Goal: Task Accomplishment & Management: Manage account settings

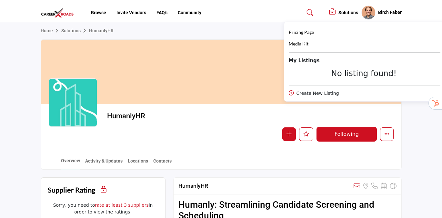
click at [338, 14] on h5 "Solutions" at bounding box center [348, 13] width 20 height 6
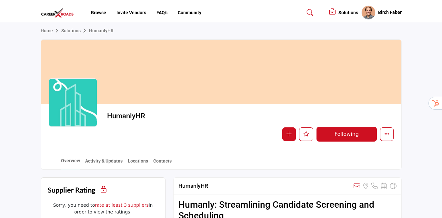
click at [338, 14] on h5 "Solutions" at bounding box center [348, 13] width 20 height 6
click at [393, 18] on div "Birch Faber My Profile My Interests My Lists My Solutions My Listings Sign Out" at bounding box center [381, 12] width 40 height 14
click at [385, 133] on icon "More details" at bounding box center [386, 133] width 5 height 5
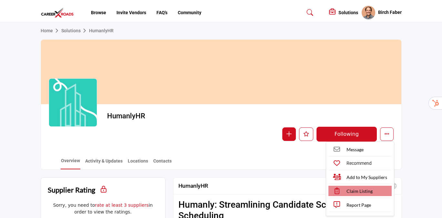
click at [368, 191] on span "Claim Listing" at bounding box center [359, 191] width 26 height 7
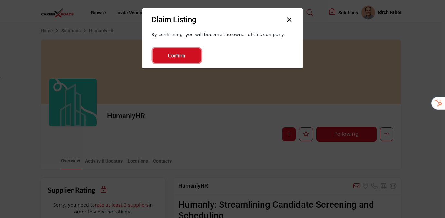
click at [188, 52] on button "Confirm" at bounding box center [177, 55] width 48 height 14
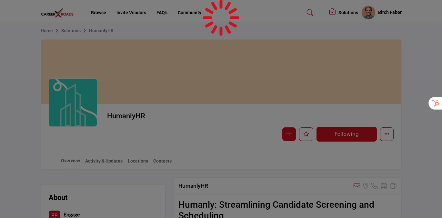
click at [342, 12] on div at bounding box center [221, 109] width 442 height 218
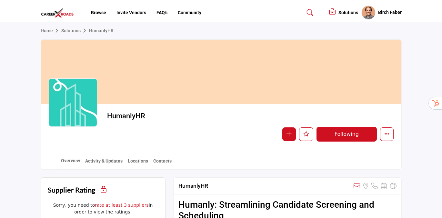
click at [342, 12] on h5 "Solutions" at bounding box center [348, 13] width 20 height 6
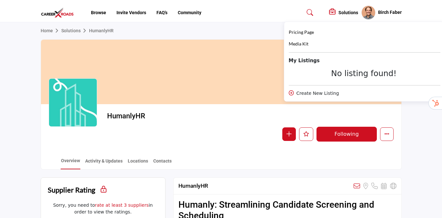
click at [211, 39] on div "Home Solutions HumanlyHR" at bounding box center [221, 30] width 361 height 17
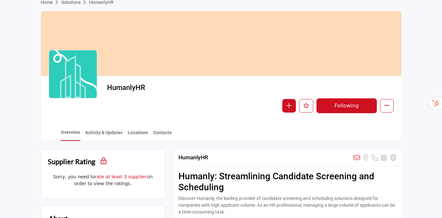
scroll to position [57, 0]
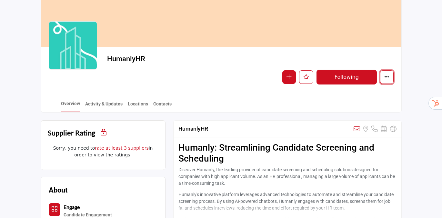
click at [385, 79] on icon "More details" at bounding box center [386, 76] width 5 height 5
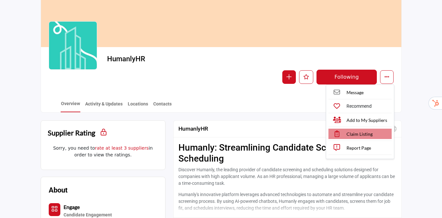
click at [347, 132] on span "Claim Listing" at bounding box center [359, 134] width 26 height 7
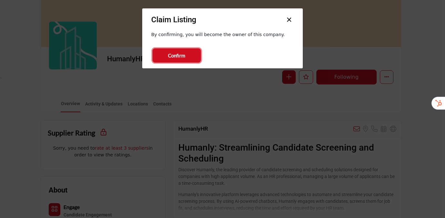
click at [180, 55] on span "Confirm" at bounding box center [176, 55] width 17 height 7
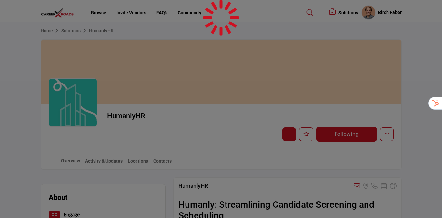
click at [389, 11] on div at bounding box center [221, 109] width 442 height 218
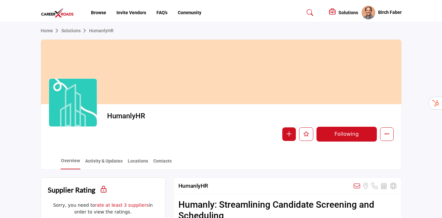
click at [386, 11] on h5 "Birch Faber" at bounding box center [390, 12] width 24 height 6
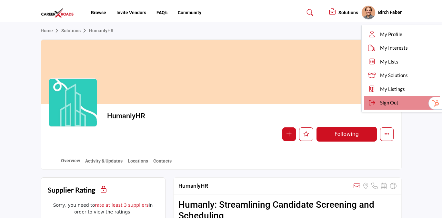
click at [380, 99] on span "Sign Out" at bounding box center [389, 102] width 18 height 7
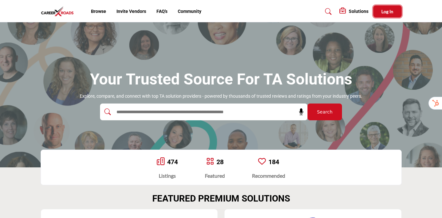
click at [389, 14] on button "Log In" at bounding box center [387, 11] width 28 height 12
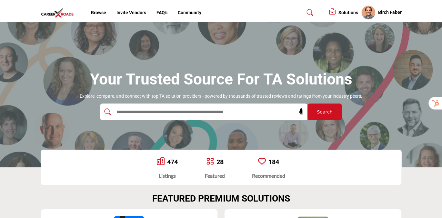
click at [346, 12] on h5 "Solutions" at bounding box center [348, 13] width 20 height 6
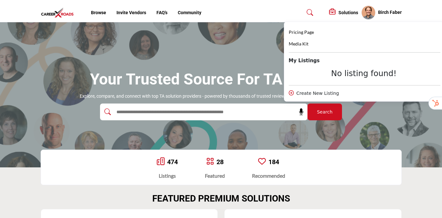
click at [385, 15] on h5 "Birch Faber" at bounding box center [390, 12] width 24 height 6
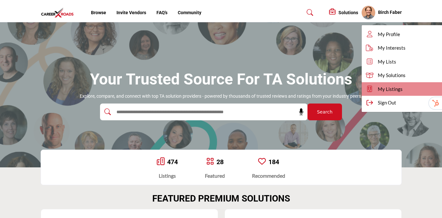
click at [380, 88] on span "My Listings" at bounding box center [390, 88] width 25 height 7
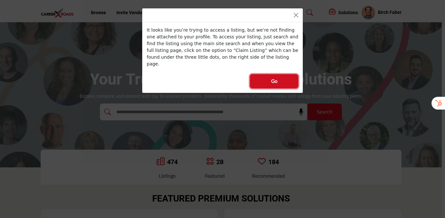
click at [268, 76] on button "Go" at bounding box center [274, 81] width 48 height 14
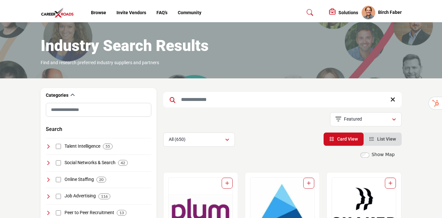
click at [196, 99] on input "Search Keyword" at bounding box center [282, 99] width 238 height 15
type input "*******"
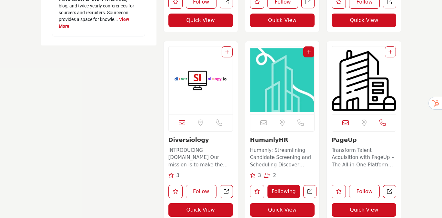
scroll to position [1136, 0]
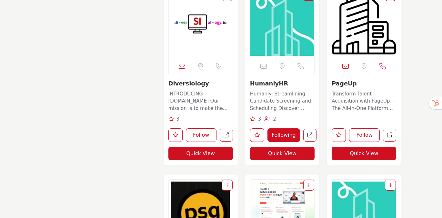
click at [277, 47] on img "Open Listing in new tab" at bounding box center [282, 24] width 64 height 68
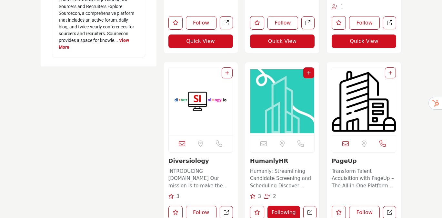
scroll to position [1012, 0]
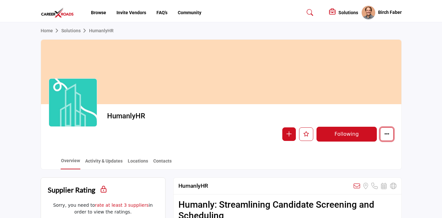
click at [389, 134] on icon "More details" at bounding box center [386, 133] width 5 height 5
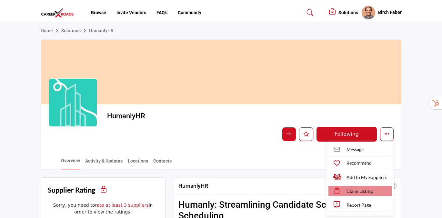
click at [366, 195] on link "Claim Listing" at bounding box center [359, 191] width 63 height 10
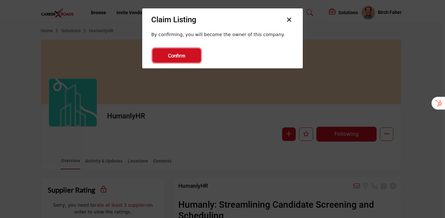
click at [178, 58] on span "Confirm" at bounding box center [176, 55] width 17 height 7
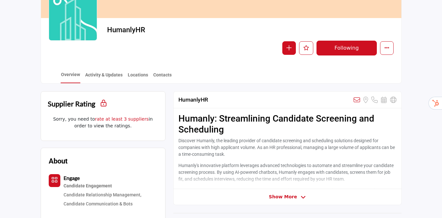
scroll to position [101, 0]
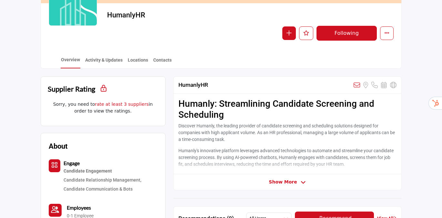
click at [215, 115] on h2 "Humanly: Streamlining Candidate Screening and Scheduling" at bounding box center [287, 109] width 218 height 22
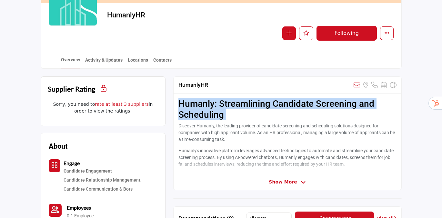
click at [215, 115] on h2 "Humanly: Streamlining Candidate Screening and Scheduling" at bounding box center [287, 109] width 218 height 22
click at [391, 33] on button "More details" at bounding box center [387, 33] width 14 height 14
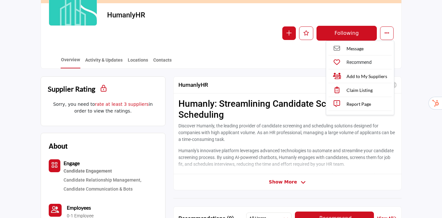
click at [204, 138] on p "Discover Humanly, the leading provider of candidate screening and scheduling so…" at bounding box center [287, 133] width 218 height 20
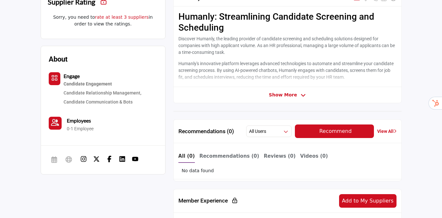
scroll to position [0, 0]
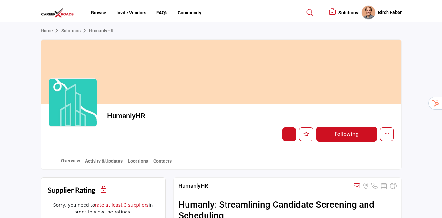
click at [347, 17] on div "Solutions Pricing Page Media Kit" at bounding box center [361, 12] width 81 height 14
click at [347, 14] on h5 "Solutions" at bounding box center [348, 13] width 20 height 6
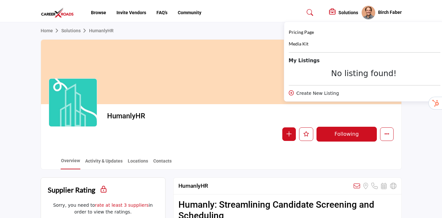
click at [210, 84] on div at bounding box center [221, 72] width 360 height 64
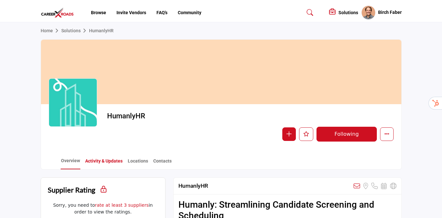
click at [113, 163] on link "Activity & Updates" at bounding box center [104, 163] width 38 height 11
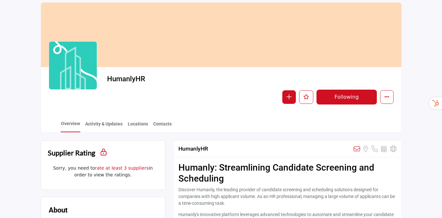
scroll to position [48, 0]
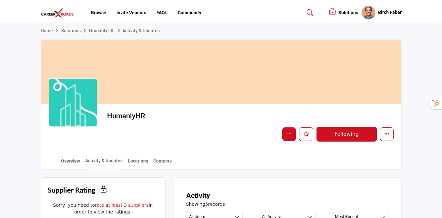
click at [384, 11] on h5 "Birch Faber" at bounding box center [390, 12] width 24 height 6
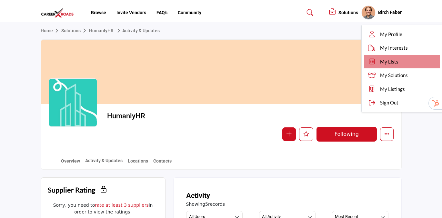
click at [386, 63] on span "My Lists" at bounding box center [389, 61] width 18 height 7
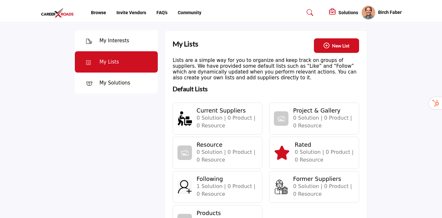
click at [348, 12] on h5 "Solutions" at bounding box center [348, 13] width 20 height 6
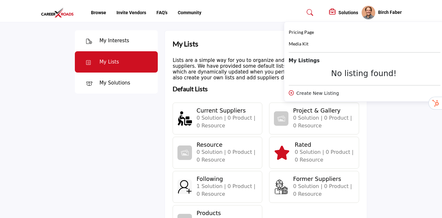
click at [341, 74] on div "No listing found!" at bounding box center [364, 73] width 151 height 9
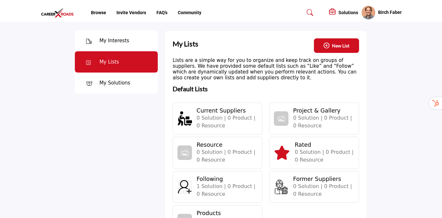
click at [382, 12] on h5 "Birch Faber" at bounding box center [390, 12] width 24 height 6
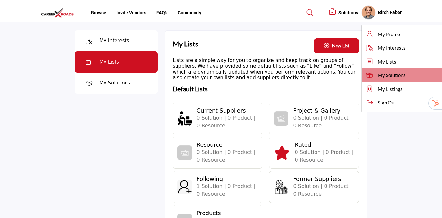
click at [371, 73] on link "My Solutions" at bounding box center [401, 75] width 81 height 14
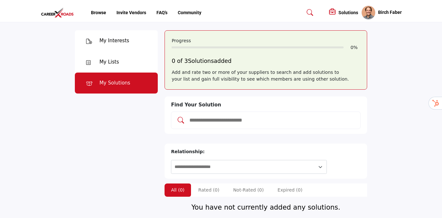
click at [365, 15] on profile-featured-69d07cb9-0e7f-4895-a9da-488d677bf6e7 "Show hide supplier dropdown" at bounding box center [368, 12] width 14 height 14
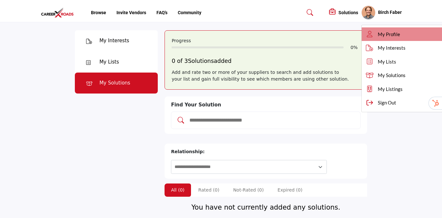
click at [368, 38] on link "My Profile" at bounding box center [401, 34] width 81 height 14
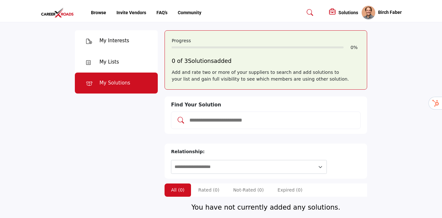
click at [340, 13] on h5 "Solutions" at bounding box center [348, 13] width 20 height 6
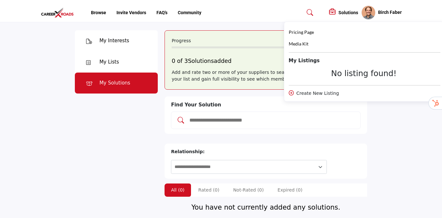
click at [292, 145] on div "**********" at bounding box center [265, 160] width 203 height 35
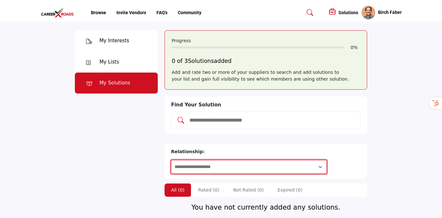
click at [268, 160] on select "**********" at bounding box center [248, 167] width 155 height 14
click at [227, 160] on select "**********" at bounding box center [248, 167] width 155 height 14
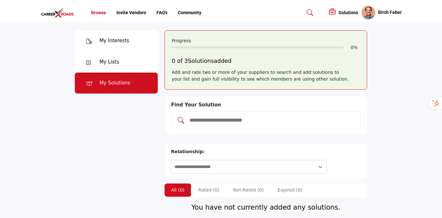
click at [95, 14] on link "Browse" at bounding box center [98, 12] width 15 height 5
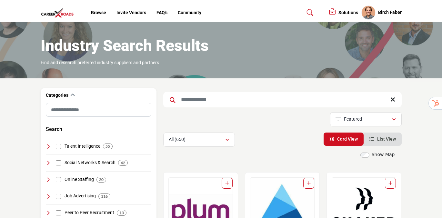
click at [202, 101] on input "Search Keyword" at bounding box center [282, 99] width 238 height 15
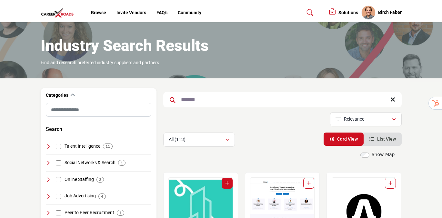
scroll to position [104, 0]
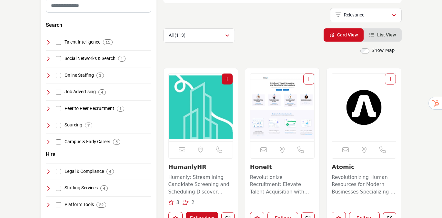
type input "*******"
click at [214, 118] on img "Open Listing in new tab" at bounding box center [201, 108] width 64 height 68
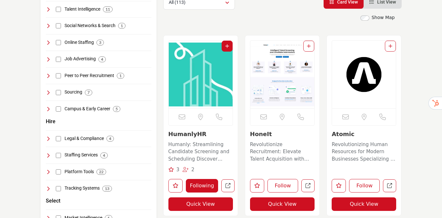
scroll to position [184, 0]
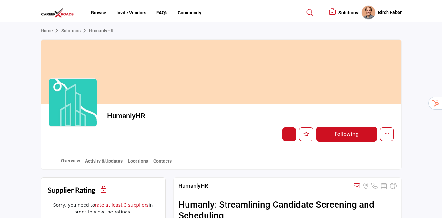
click at [343, 13] on h5 "Solutions" at bounding box center [348, 13] width 20 height 6
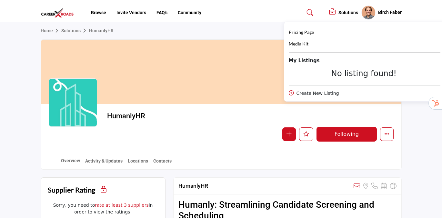
click at [252, 65] on div at bounding box center [221, 72] width 360 height 64
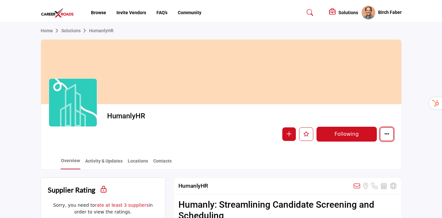
click at [383, 136] on button "More details" at bounding box center [387, 134] width 14 height 14
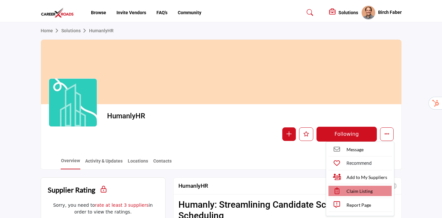
click at [376, 190] on link "Claim Listing" at bounding box center [359, 191] width 63 height 10
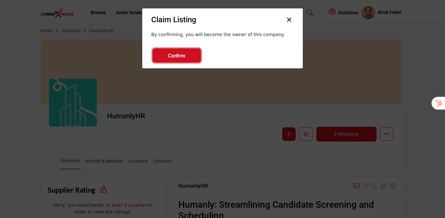
click at [175, 54] on span "Confirm" at bounding box center [176, 55] width 17 height 7
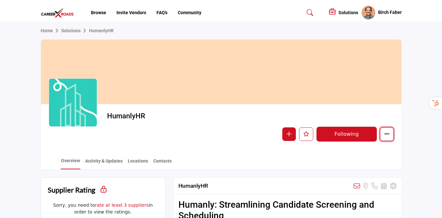
click at [385, 139] on button "More details" at bounding box center [387, 134] width 14 height 14
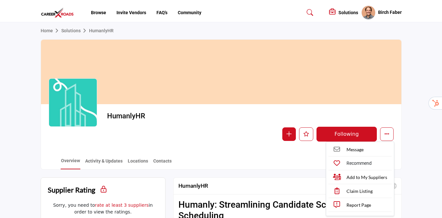
click at [216, 143] on div "HumanlyHR Follow Following Message Recommend Add to My Suppliers Claim Listing …" at bounding box center [221, 126] width 360 height 45
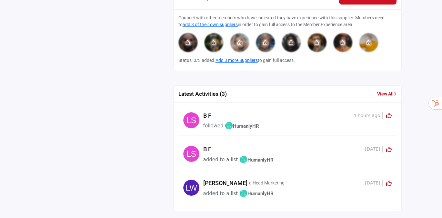
scroll to position [395, 0]
